Goal: Information Seeking & Learning: Check status

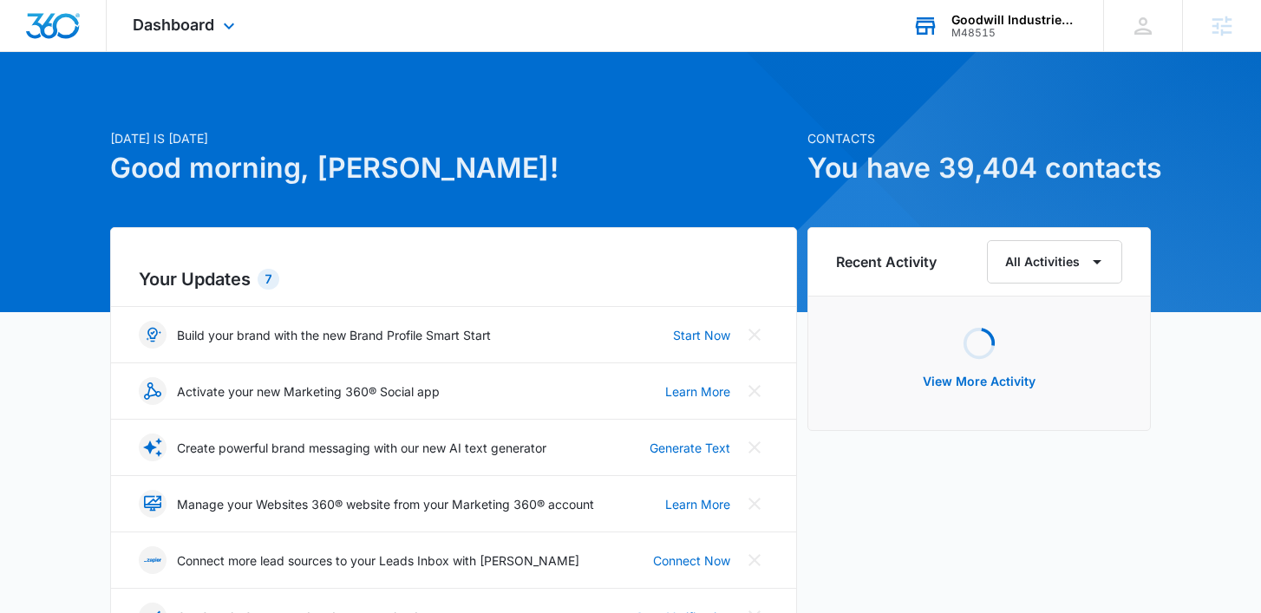
click at [1015, 42] on div "Goodwill Industries of [PERSON_NAME] and [PERSON_NAME][GEOGRAPHIC_DATA] M48515 …" at bounding box center [995, 25] width 217 height 51
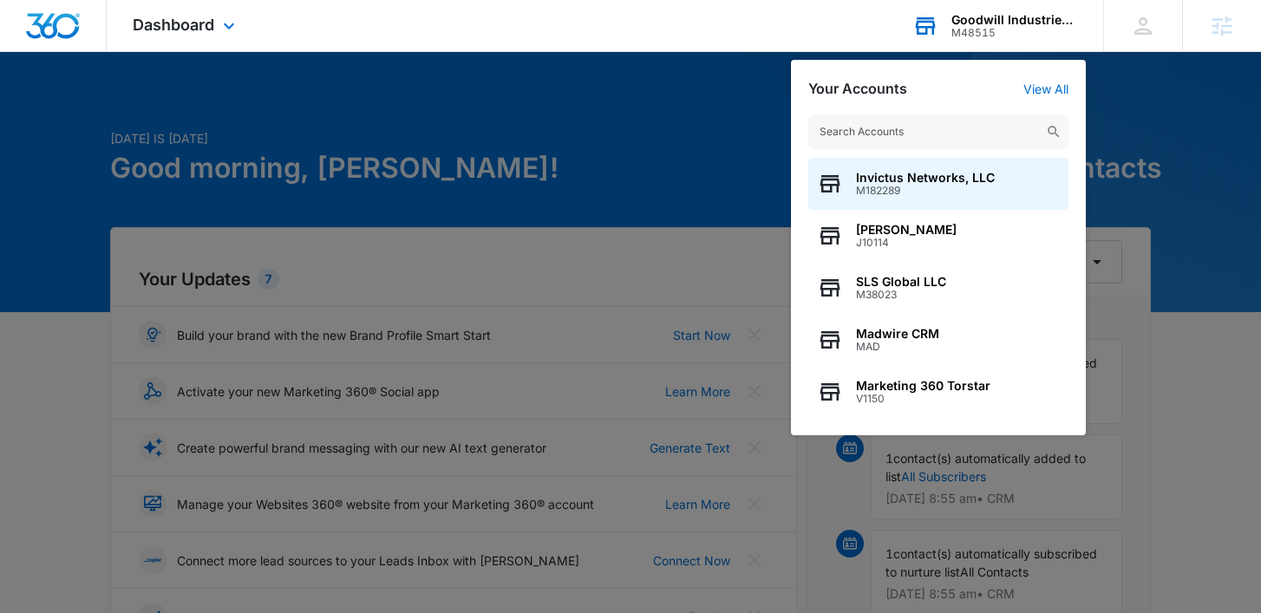
click at [921, 131] on input "text" at bounding box center [939, 132] width 260 height 35
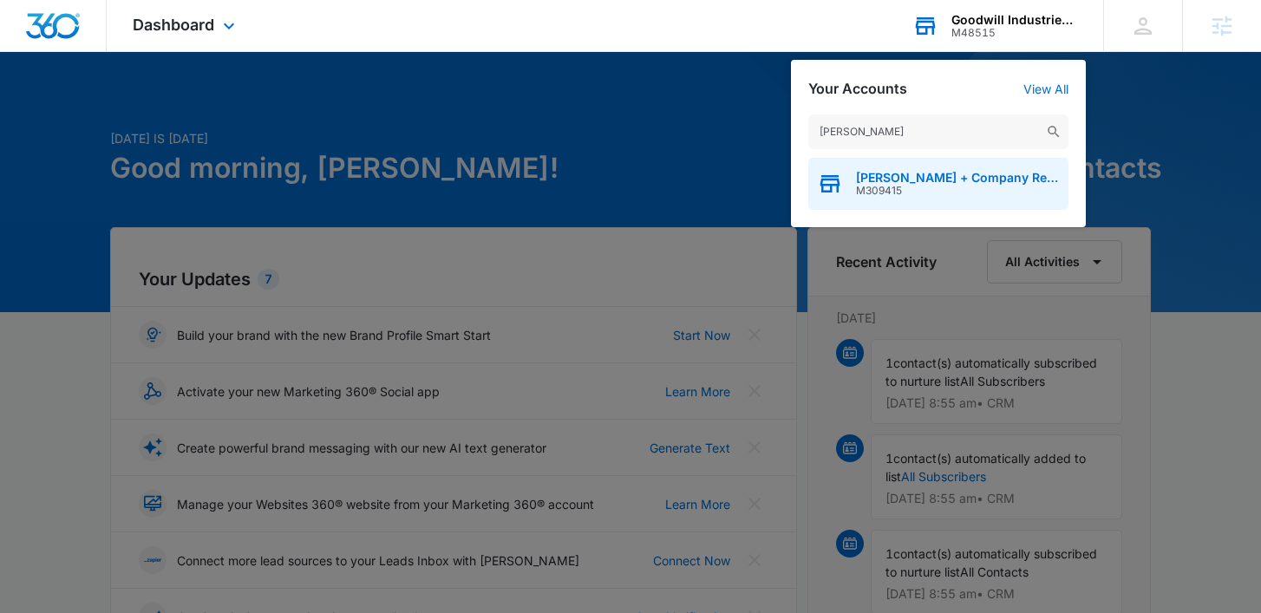
type input "corken"
click at [874, 195] on span "M309415" at bounding box center [958, 191] width 204 height 12
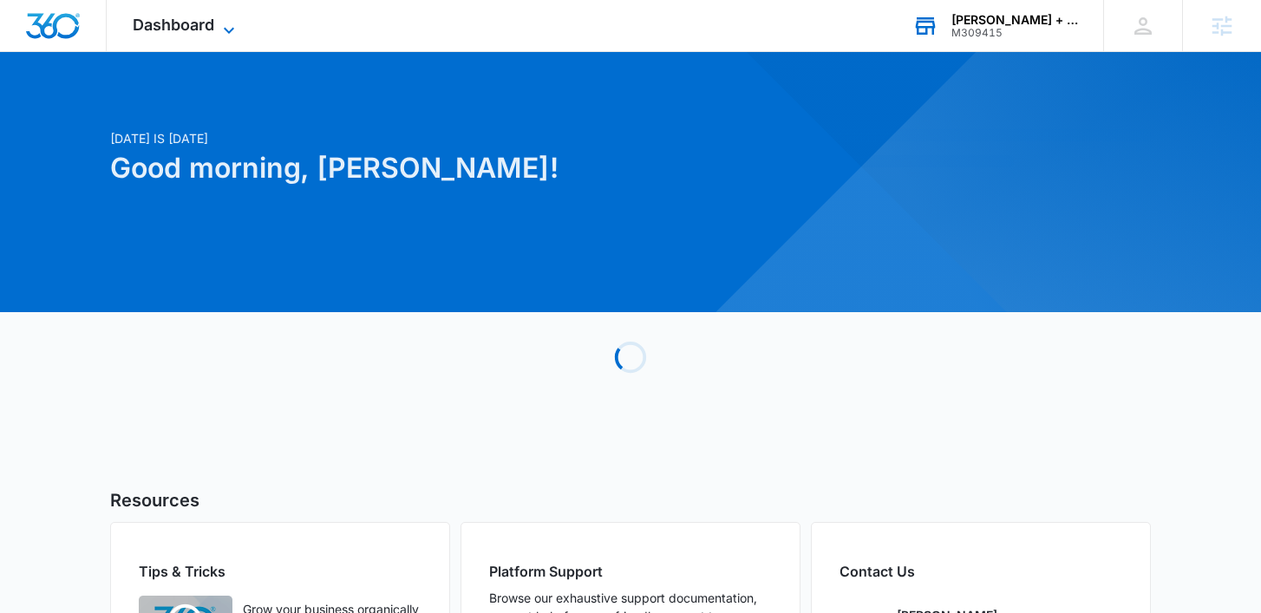
click at [190, 29] on span "Dashboard" at bounding box center [174, 25] width 82 height 18
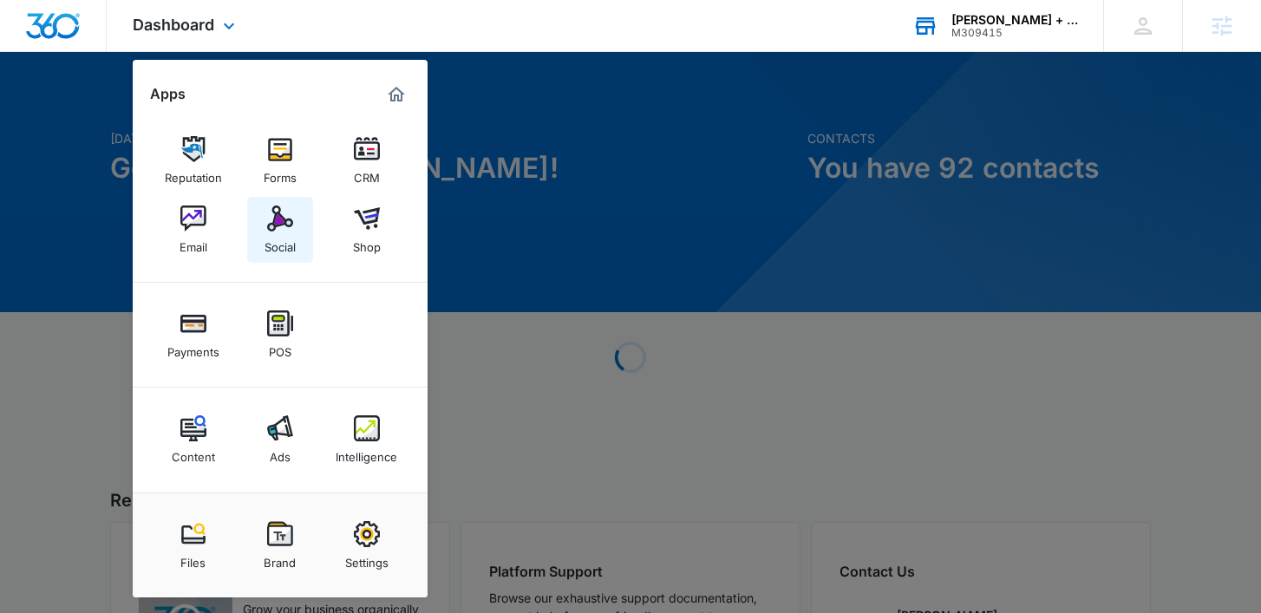
click at [303, 237] on link "Social" at bounding box center [280, 230] width 66 height 66
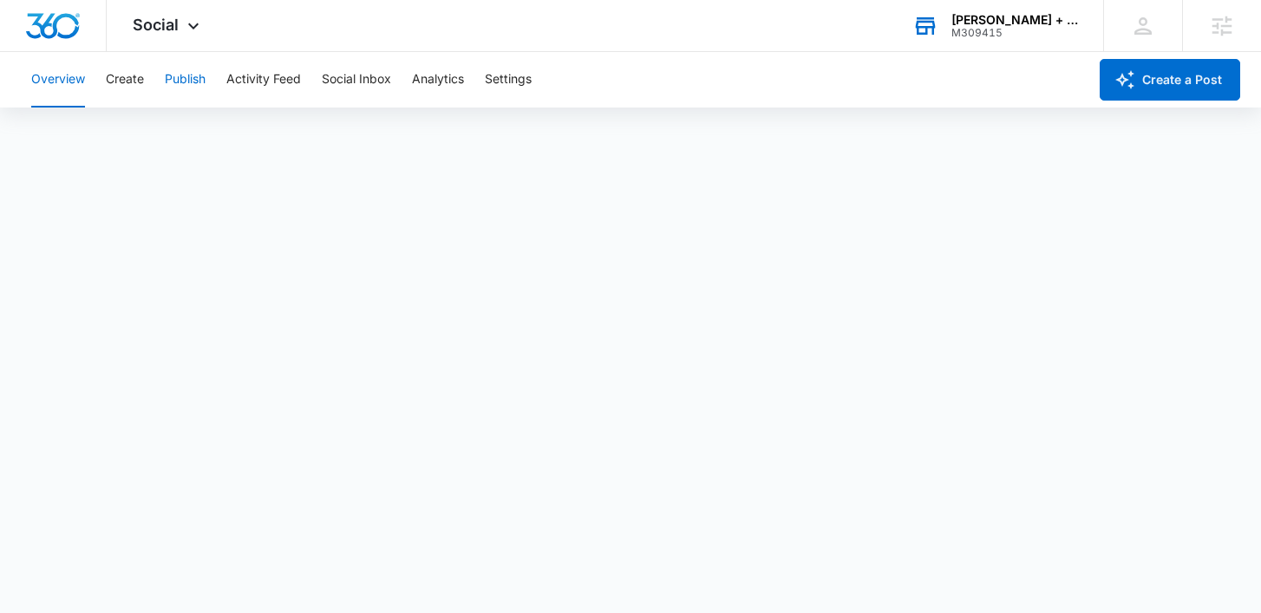
click at [191, 64] on button "Publish" at bounding box center [185, 80] width 41 height 56
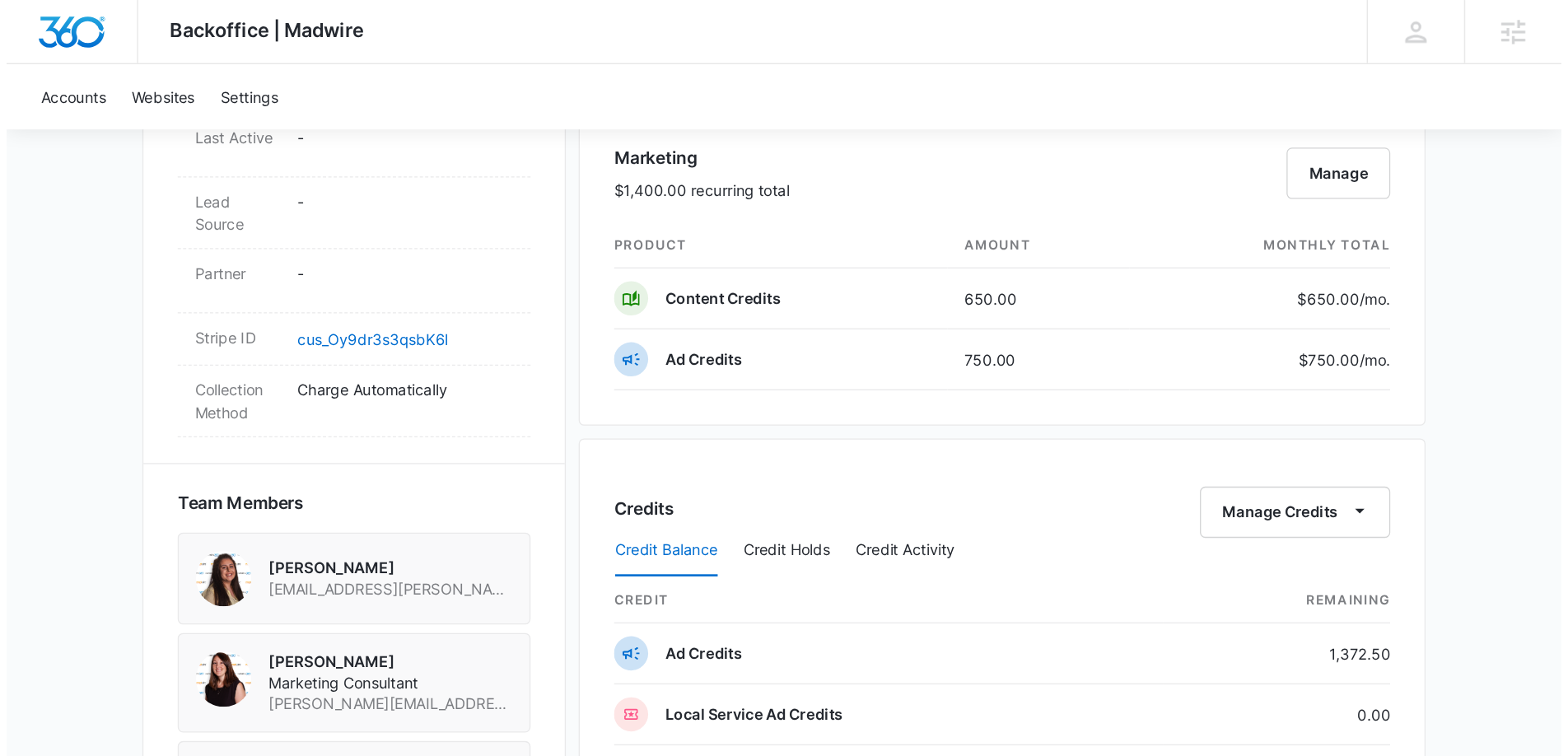
scroll to position [982, 0]
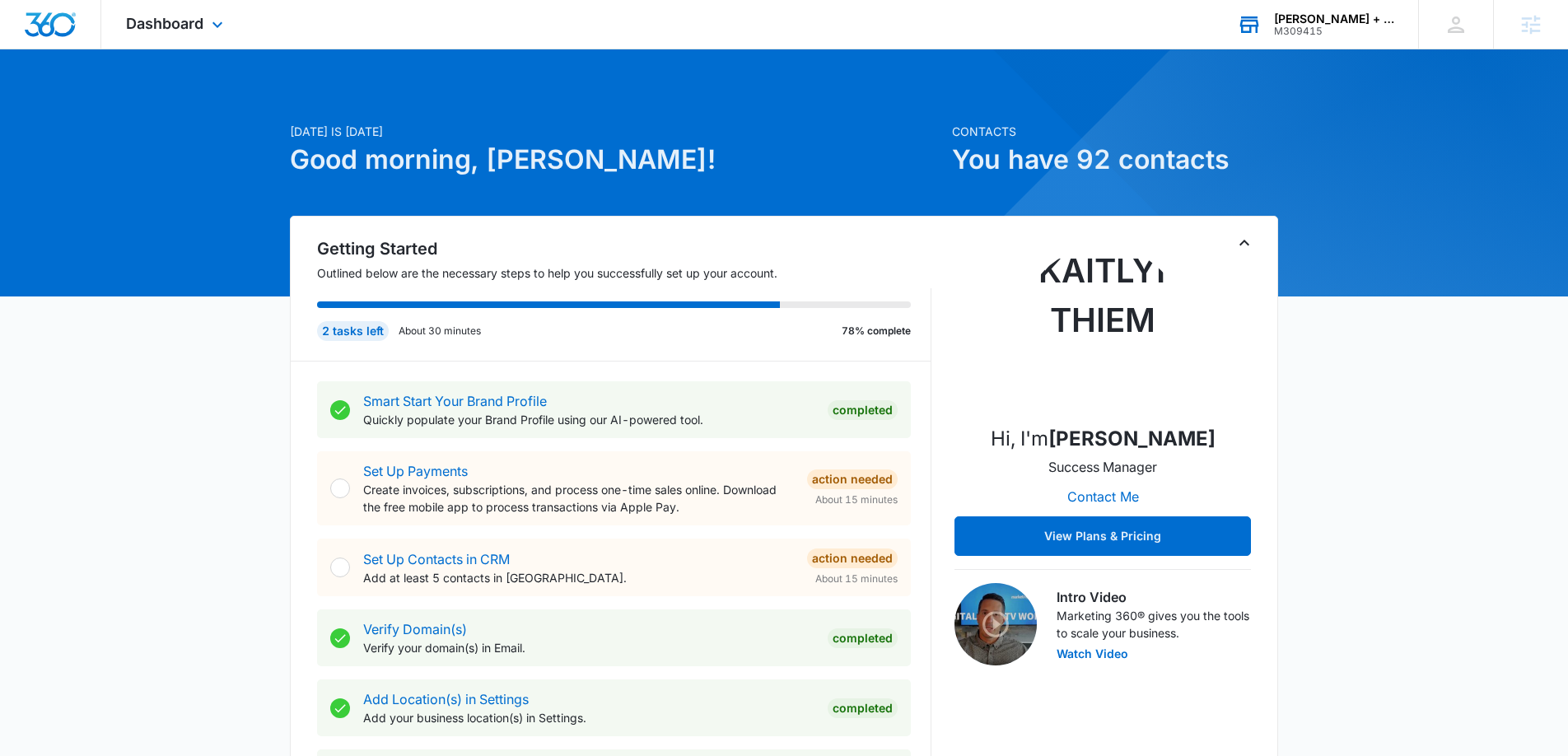
click at [1307, 24] on div "[PERSON_NAME] + Company Real Estate Group" at bounding box center [1334, 19] width 121 height 13
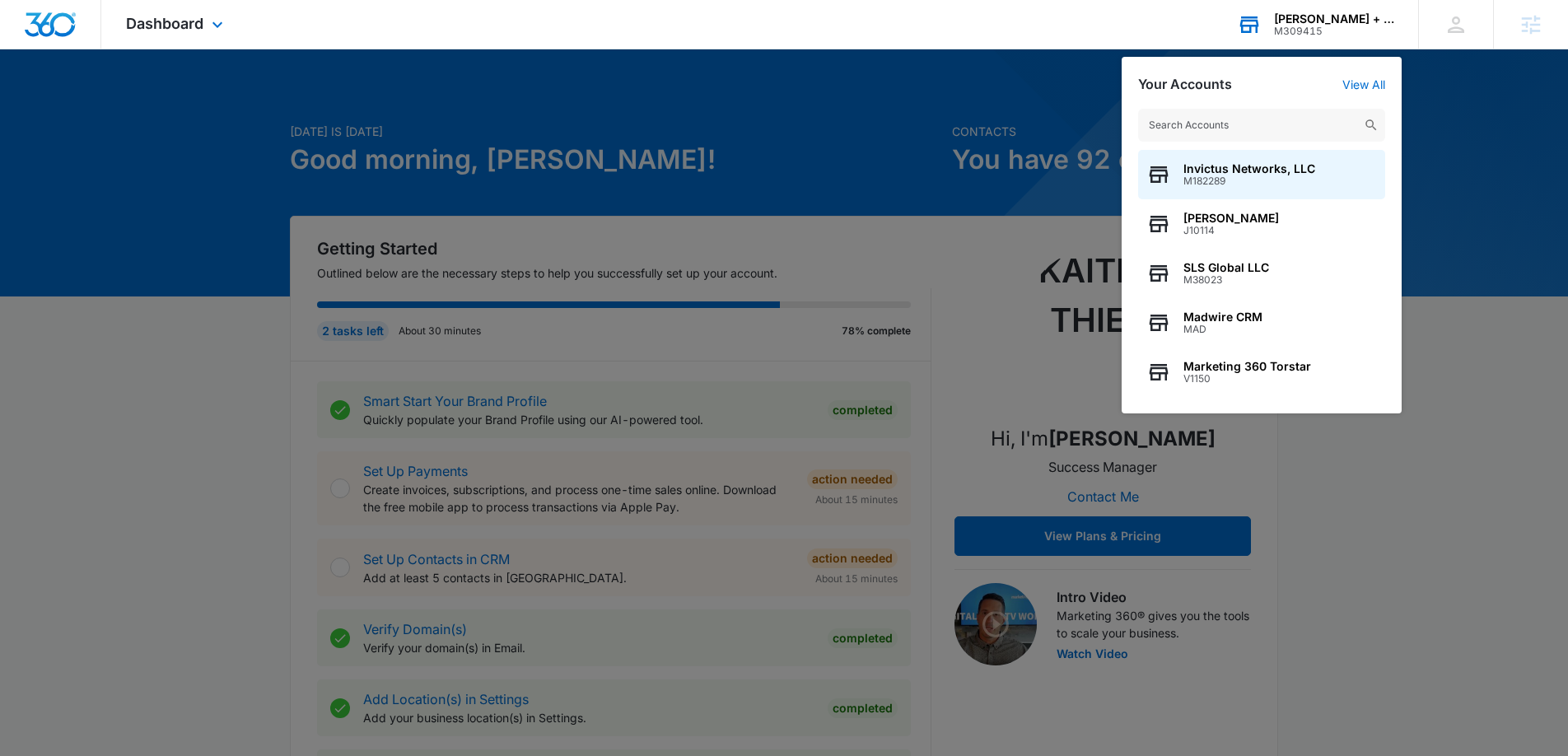
click at [1234, 128] on input "text" at bounding box center [1261, 125] width 247 height 33
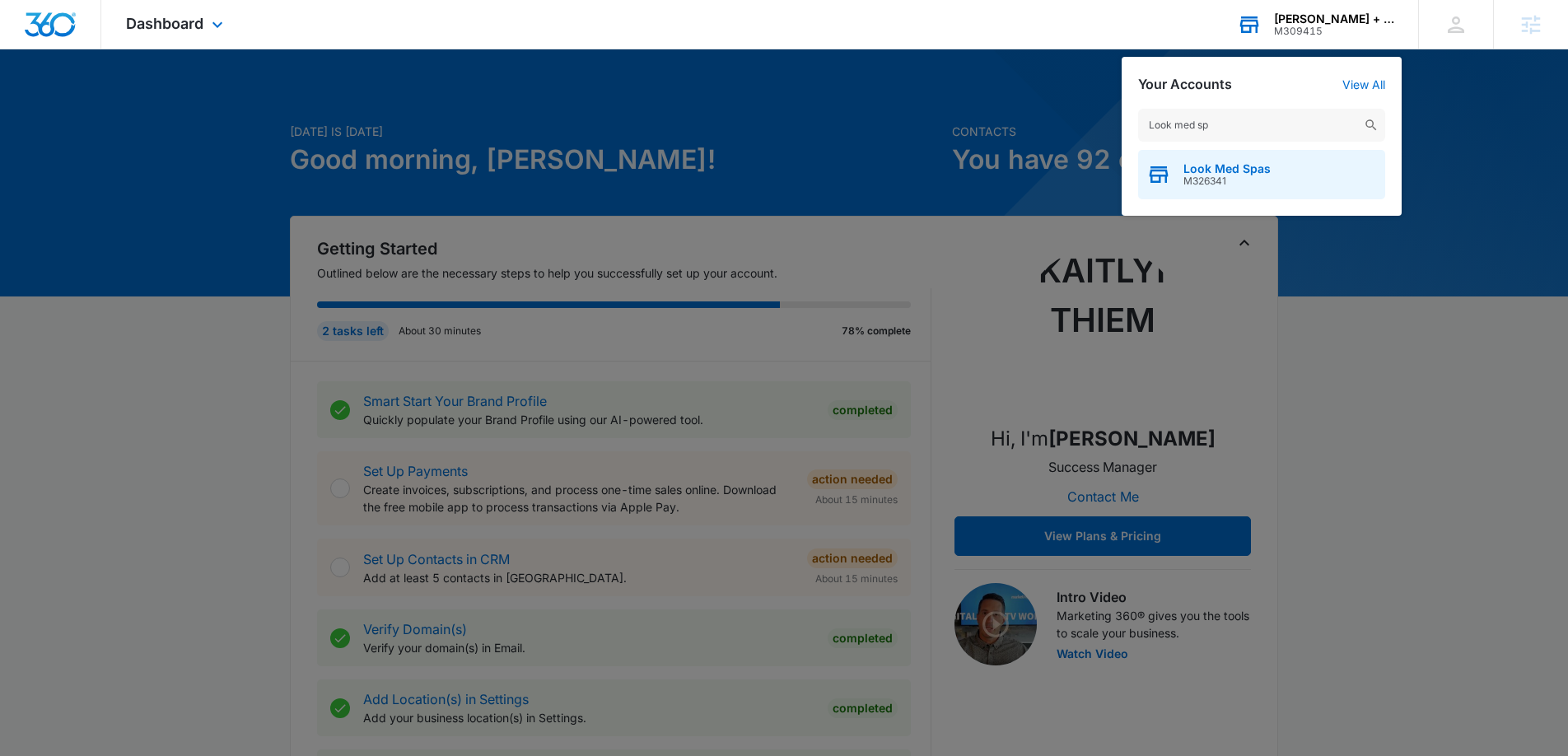
type input "Look med sp"
click at [1307, 163] on div "Look Med Spas M326341" at bounding box center [1261, 175] width 247 height 49
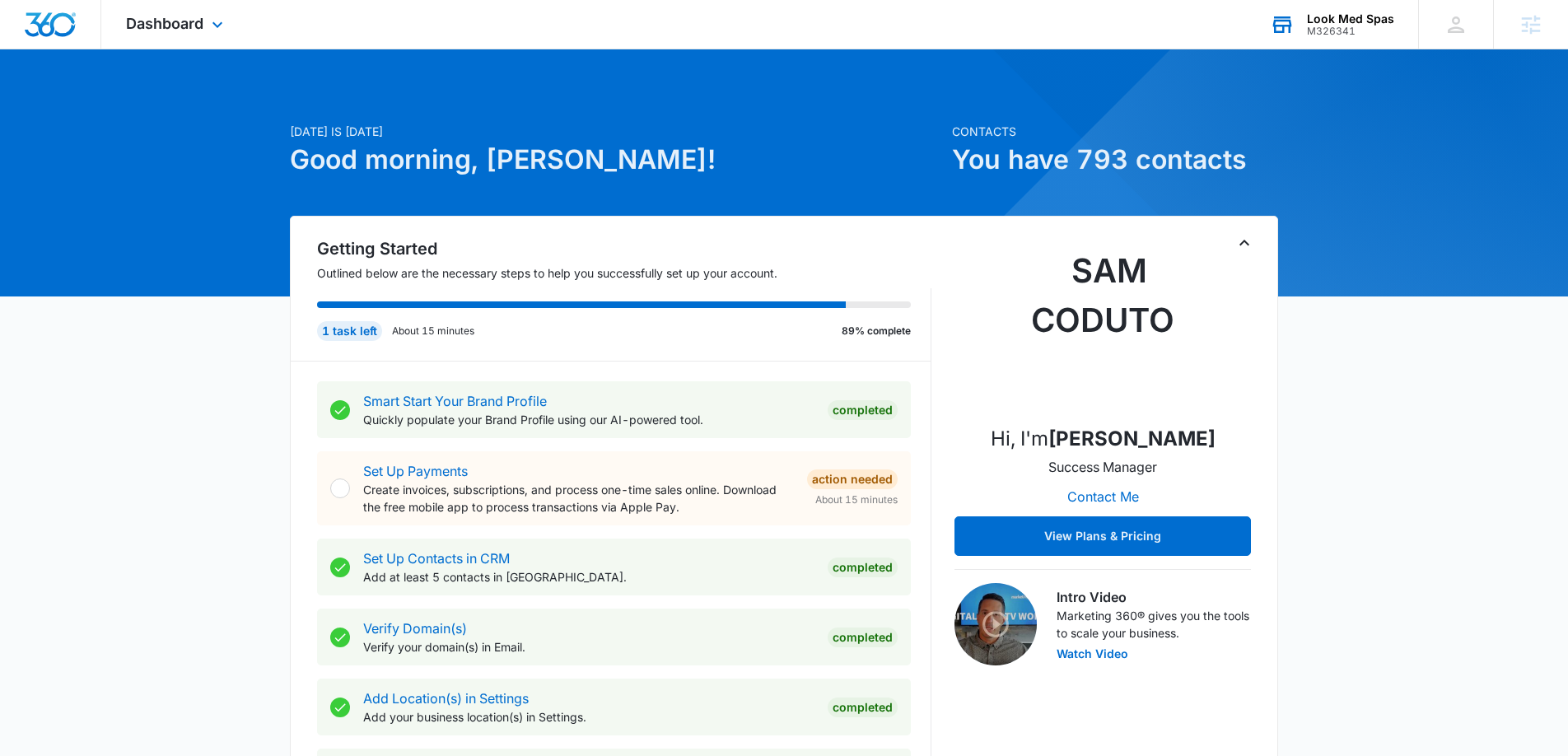
click at [203, 47] on div "Dashboard Apps Reputation Forms CRM Email Social POS Content Ads Intelligence F…" at bounding box center [177, 24] width 151 height 48
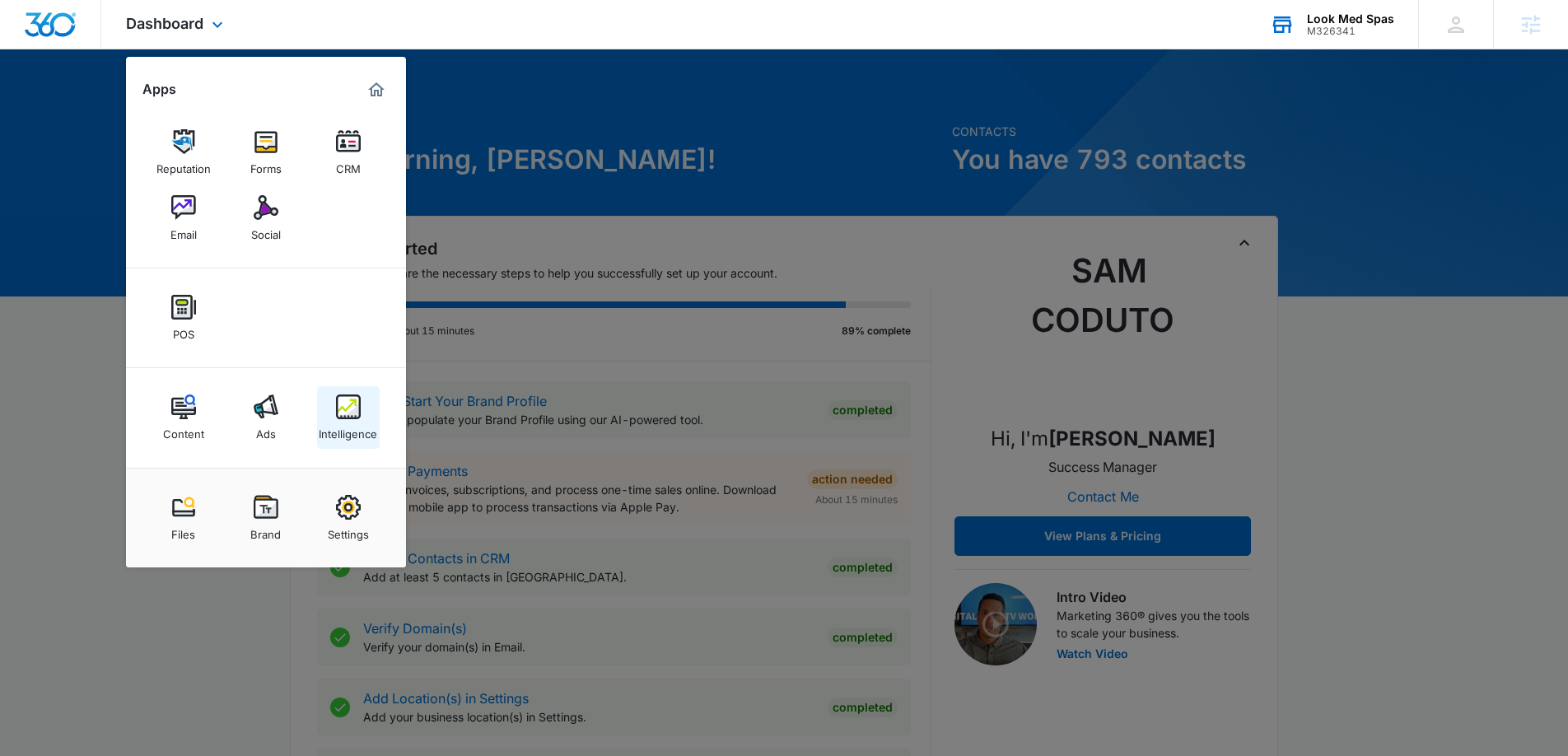
click at [363, 428] on div "Intelligence" at bounding box center [348, 430] width 59 height 22
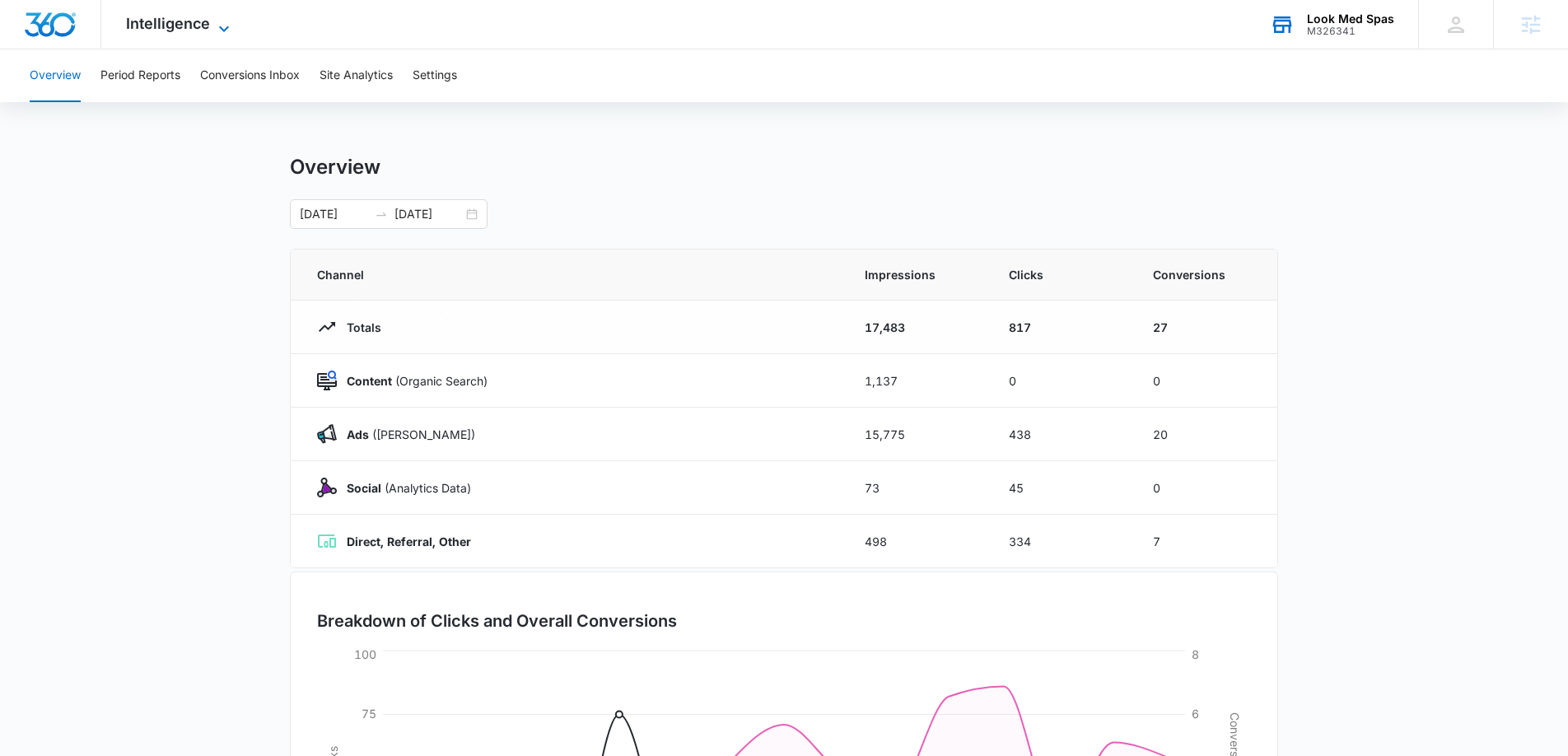
click at [151, 28] on span "Intelligence" at bounding box center [168, 24] width 84 height 17
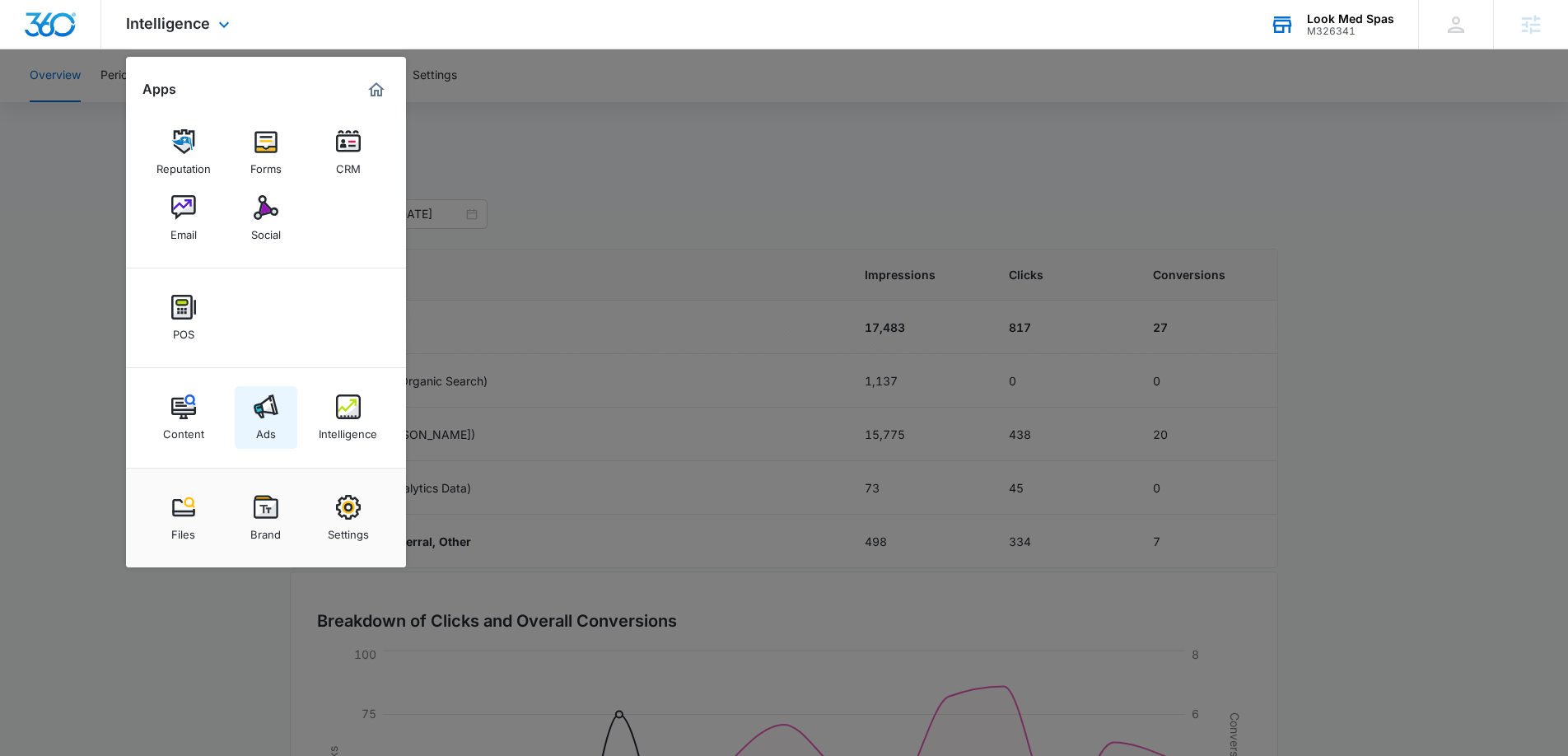
click at [283, 407] on link "Ads" at bounding box center [266, 418] width 63 height 63
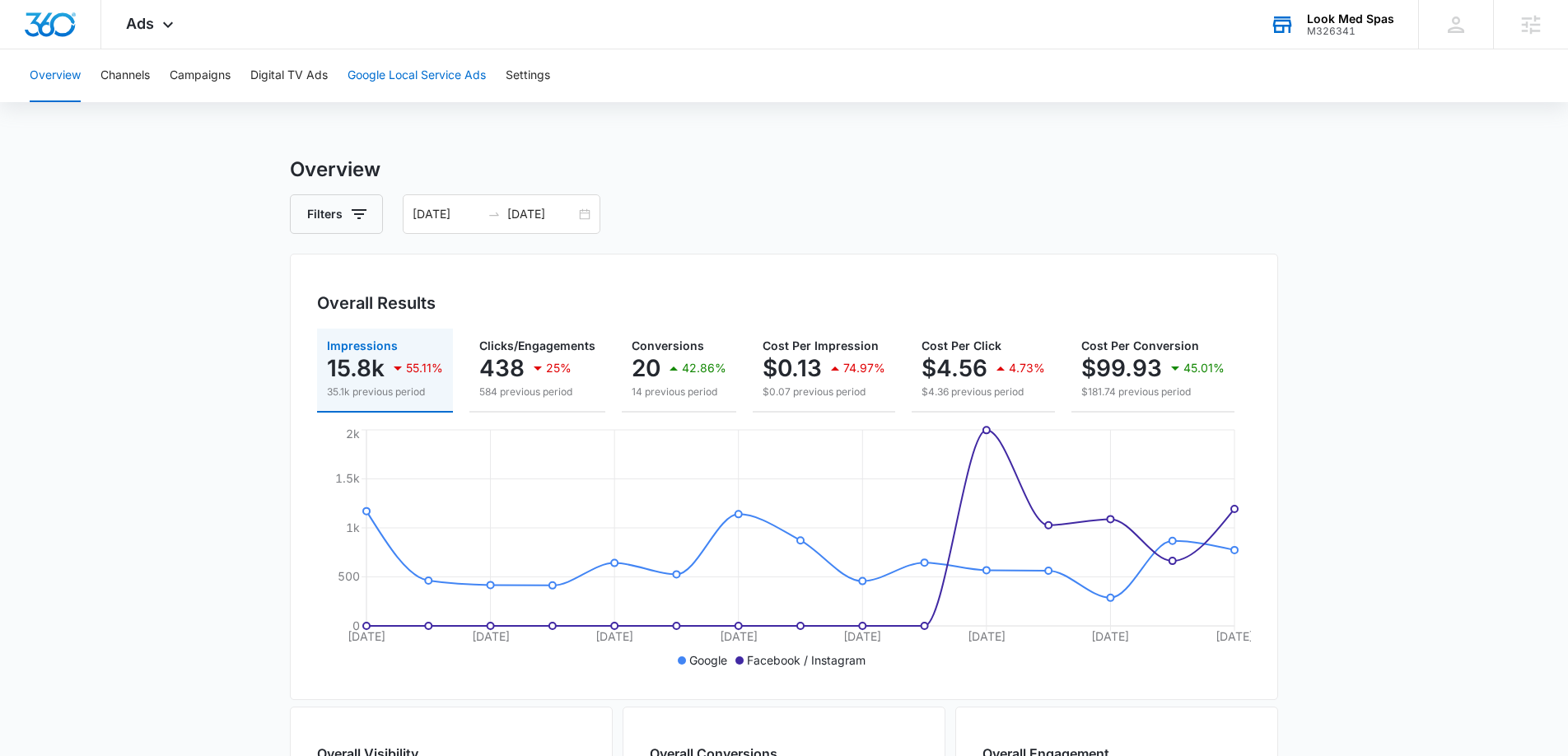
click at [377, 73] on button "Google Local Service Ads" at bounding box center [417, 76] width 139 height 53
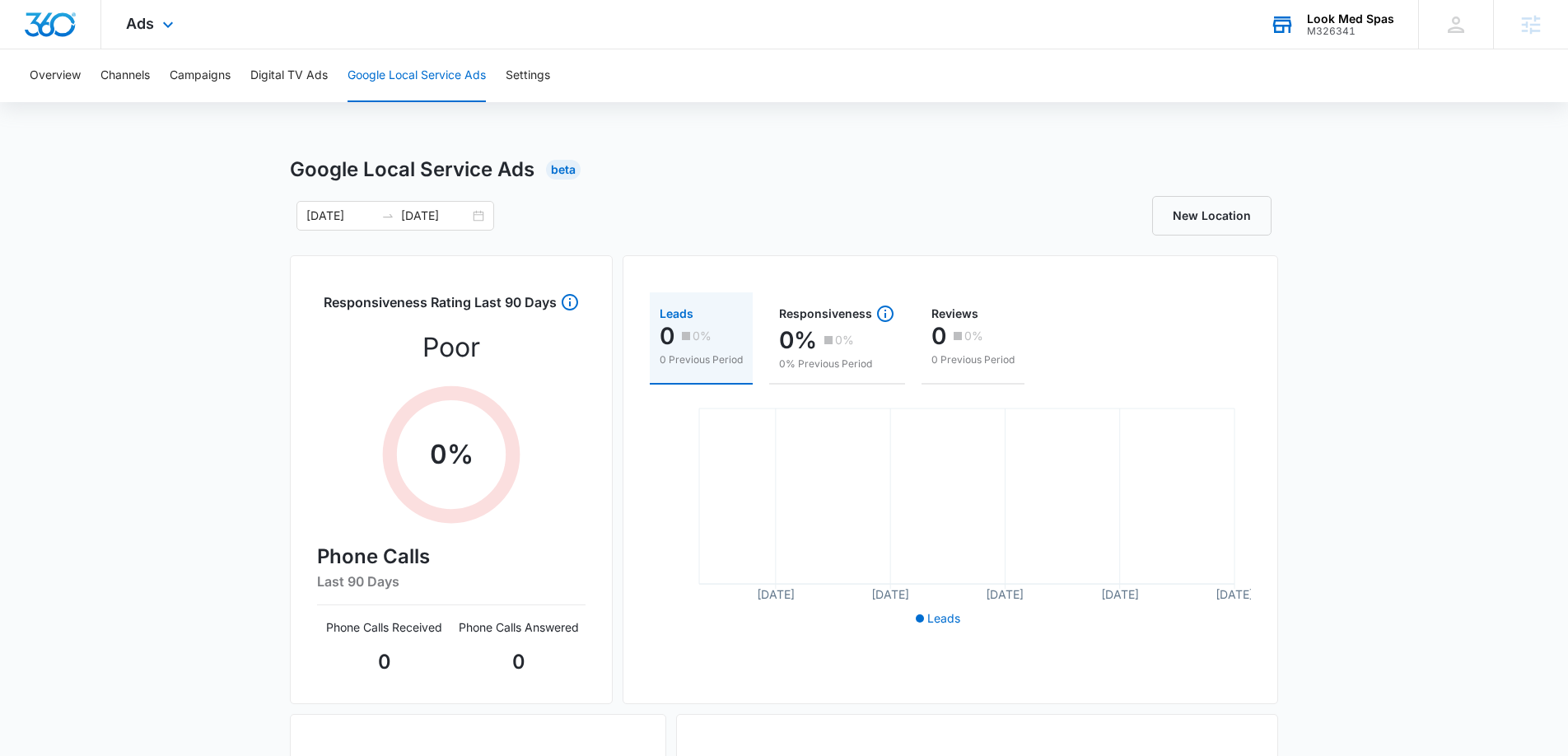
click at [156, 28] on div "Ads Apps Reputation Forms CRM Email Social POS Content Ads Intelligence Files B…" at bounding box center [152, 24] width 102 height 48
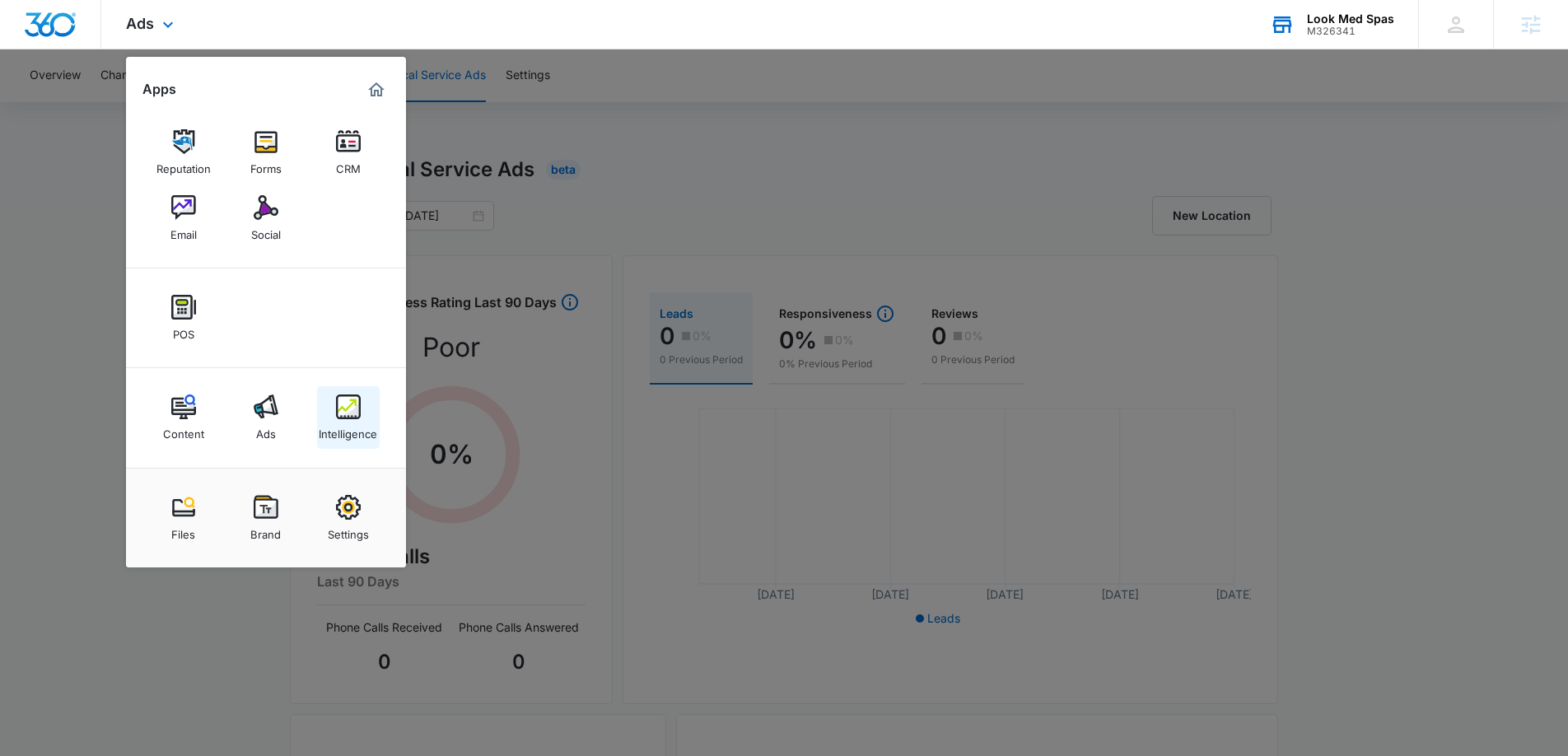
click at [348, 411] on img at bounding box center [348, 407] width 25 height 25
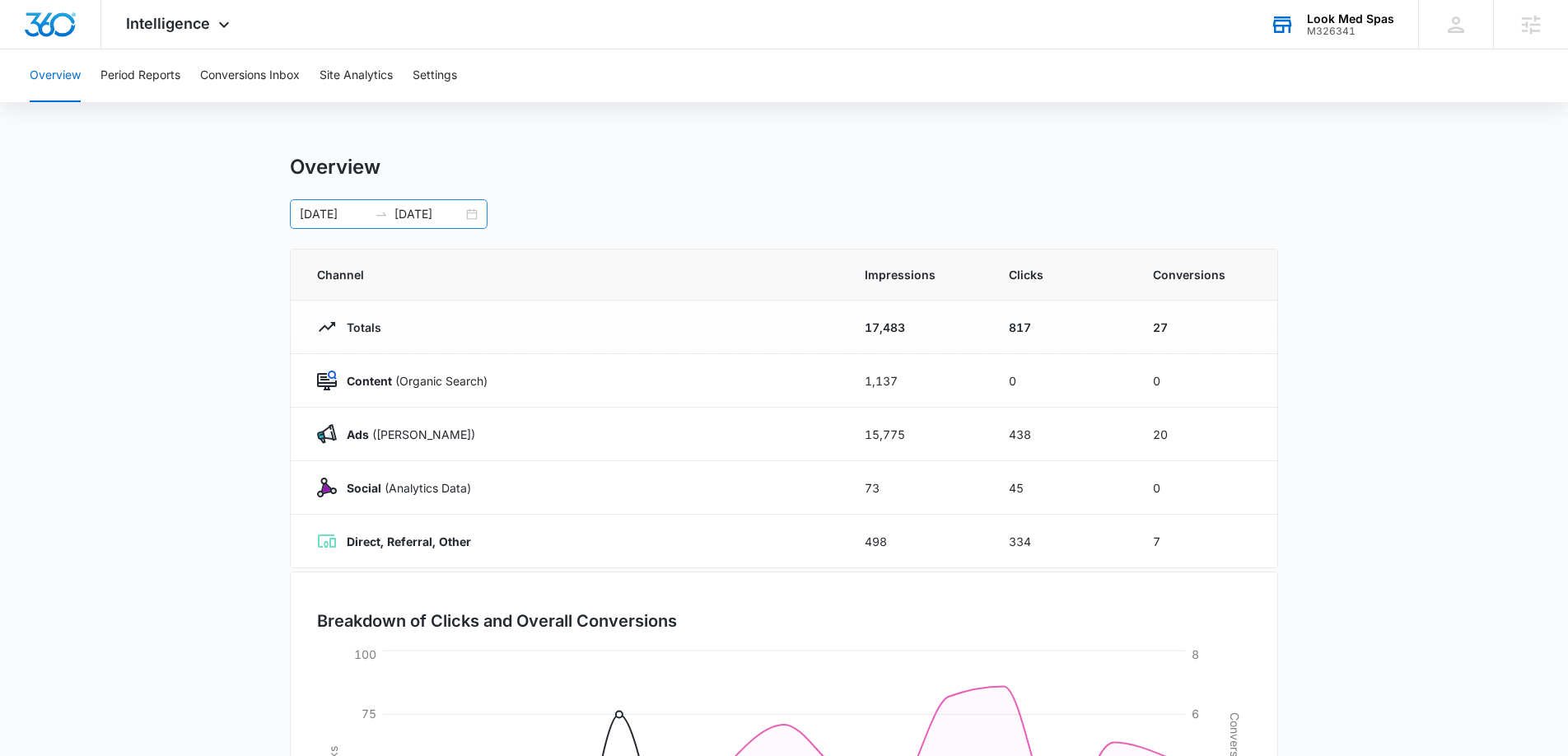
click at [474, 215] on div "[DATE] [DATE]" at bounding box center [388, 214] width 197 height 29
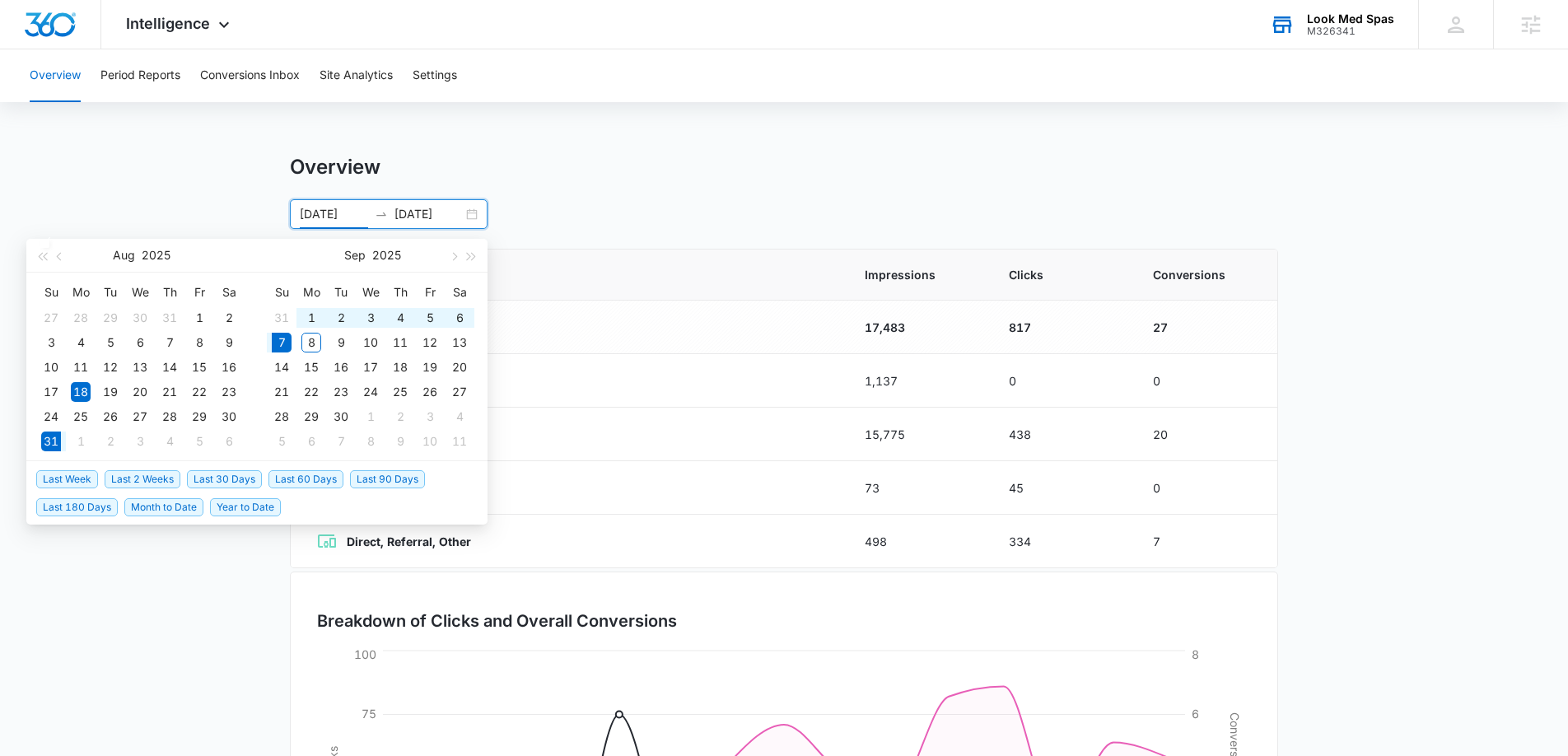
click at [55, 482] on span "Last Week" at bounding box center [66, 479] width 62 height 18
type input "[DATE]"
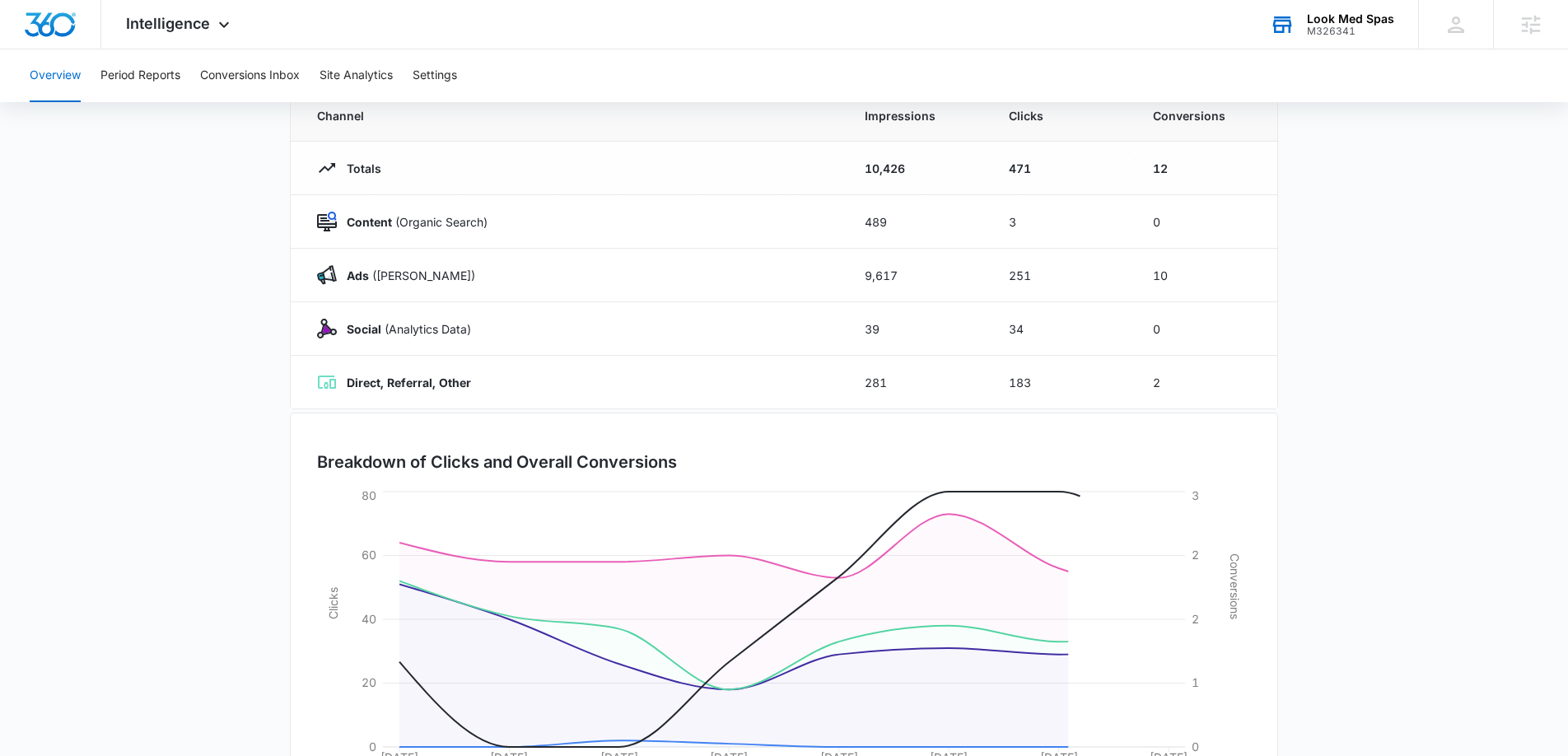
scroll to position [199, 0]
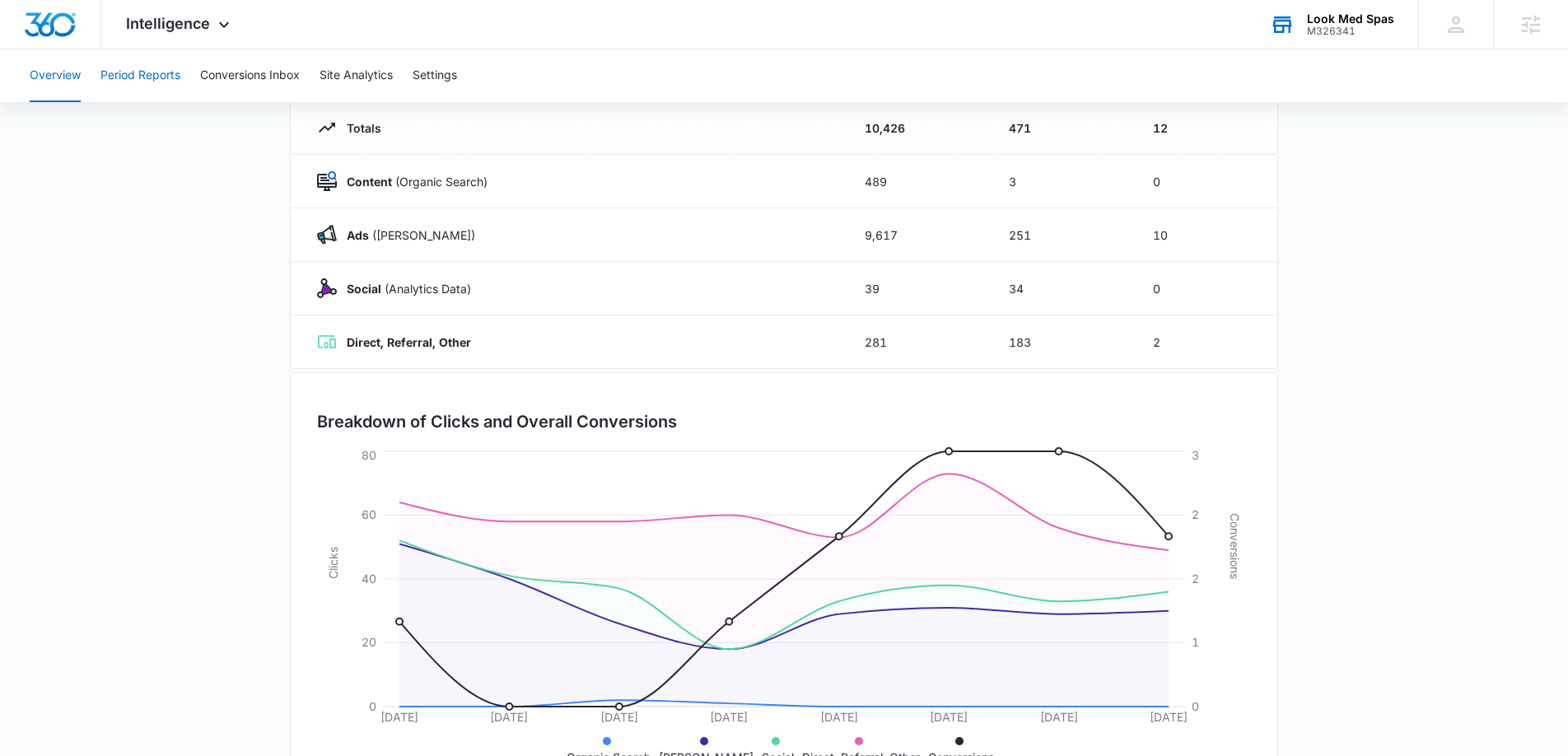
click at [145, 76] on button "Period Reports" at bounding box center [140, 76] width 80 height 53
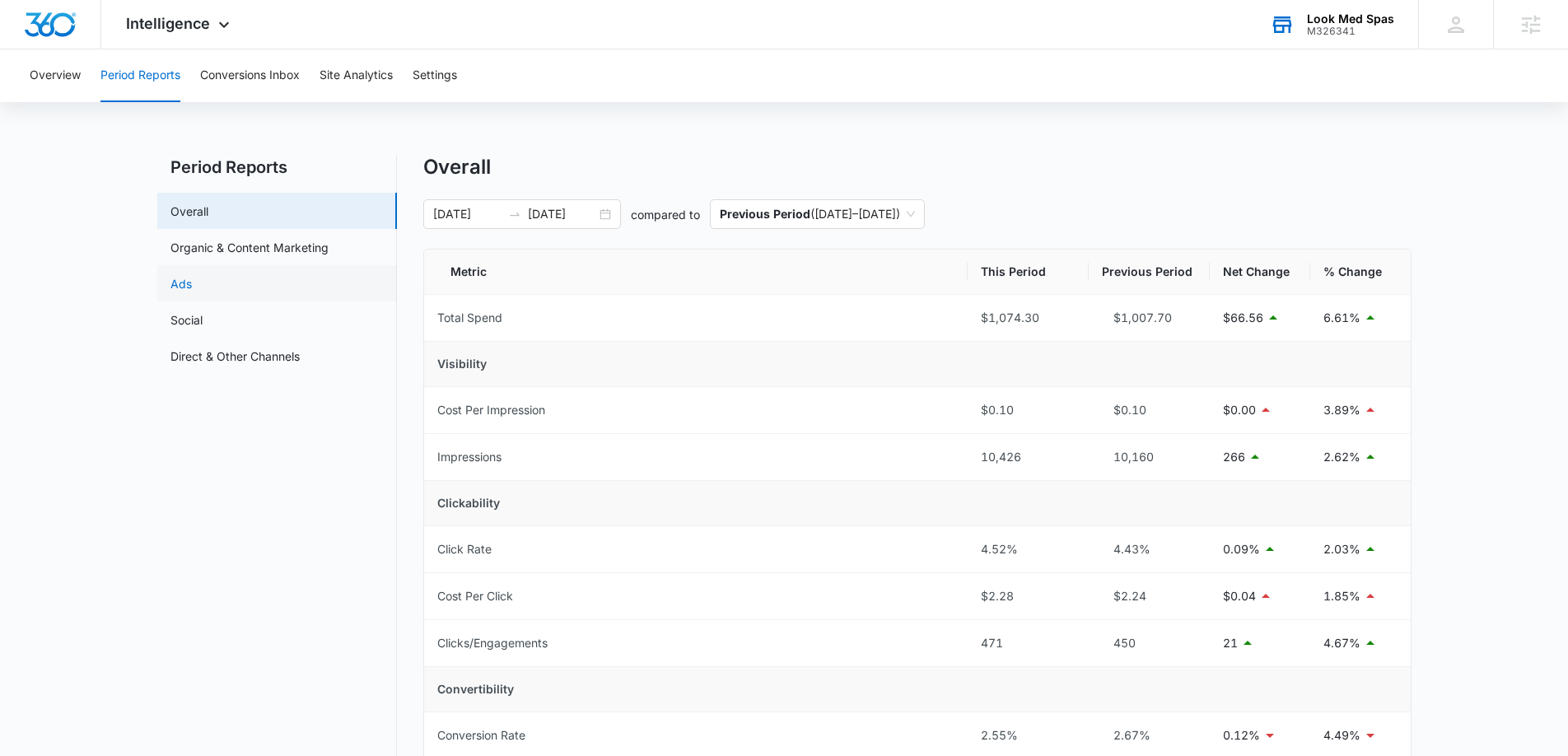
click at [192, 275] on link "Ads" at bounding box center [181, 284] width 22 height 17
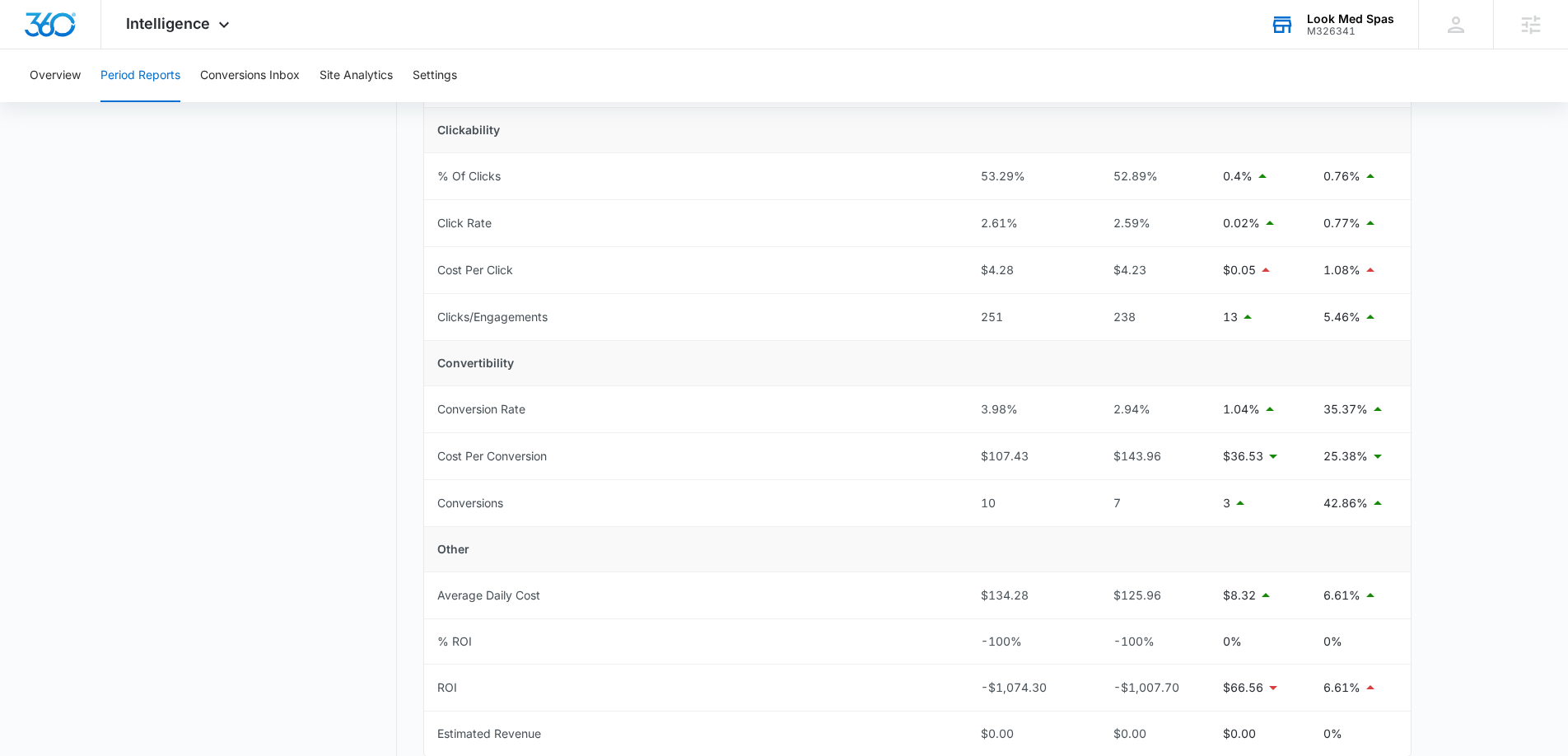
scroll to position [375, 0]
